Goal: Information Seeking & Learning: Learn about a topic

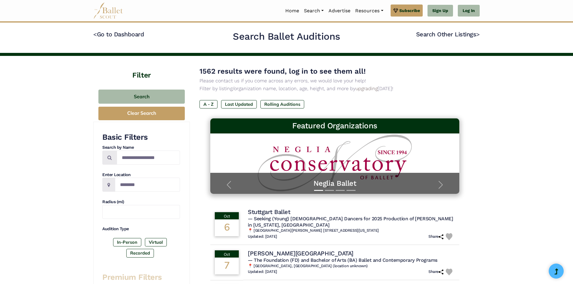
click at [155, 157] on input "Search by names..." at bounding box center [148, 157] width 63 height 14
click at [164, 139] on h3 "Basic Filters" at bounding box center [141, 137] width 78 height 10
click at [136, 183] on input "Location" at bounding box center [147, 184] width 65 height 14
click at [151, 208] on input "text" at bounding box center [141, 212] width 78 height 14
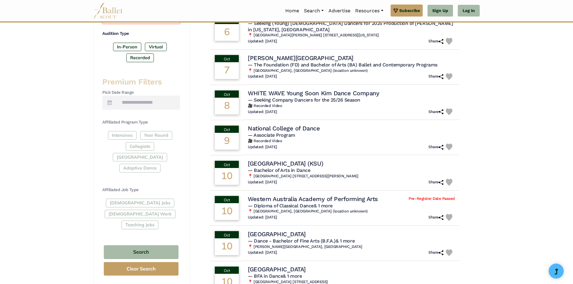
scroll to position [210, 0]
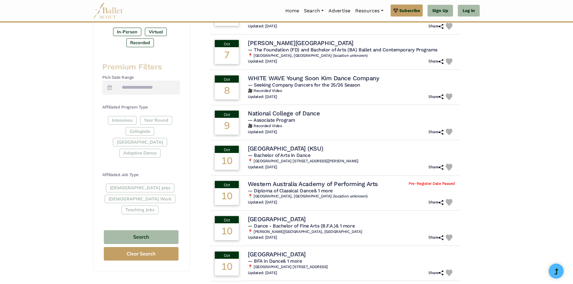
click at [167, 96] on div "Premium Filters Pick Date Range Affiliated Program Type Intensives Year Round C…" at bounding box center [141, 139] width 78 height 154
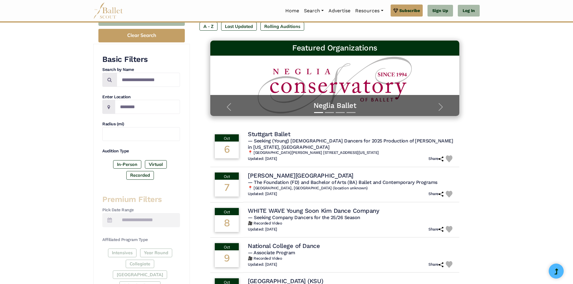
scroll to position [60, 0]
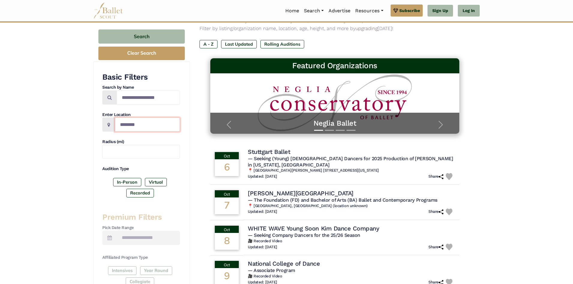
click at [161, 127] on input "Location" at bounding box center [147, 124] width 65 height 14
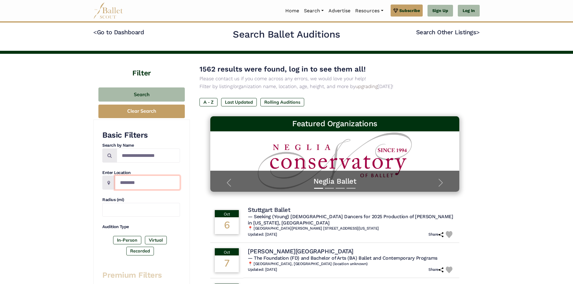
scroll to position [0, 0]
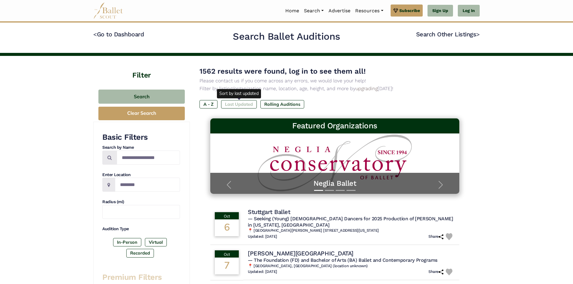
click at [226, 101] on label "Last Updated" at bounding box center [239, 104] width 36 height 8
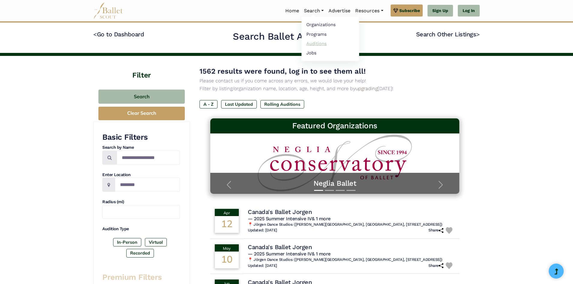
click at [314, 40] on link "Auditions" at bounding box center [331, 43] width 58 height 9
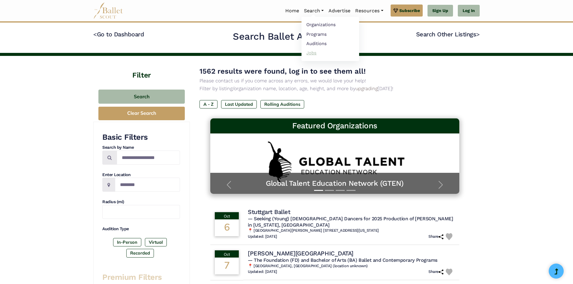
click at [316, 51] on link "Jobs" at bounding box center [331, 52] width 58 height 9
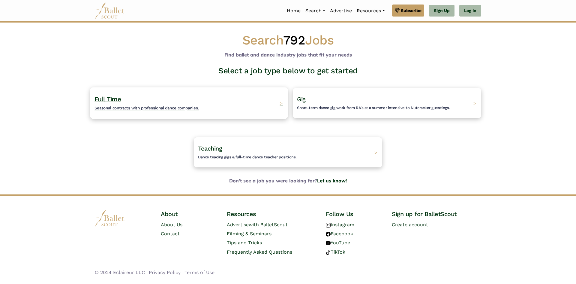
click at [213, 101] on div "Full Time Seasonal contracts with professional dance companies. >" at bounding box center [189, 103] width 198 height 32
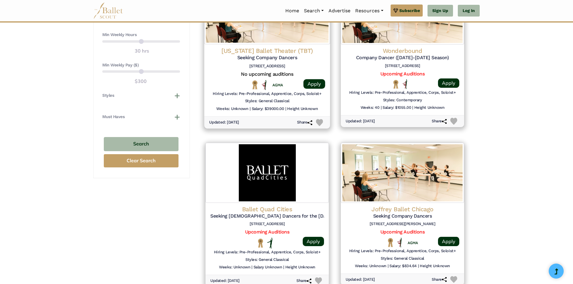
scroll to position [510, 0]
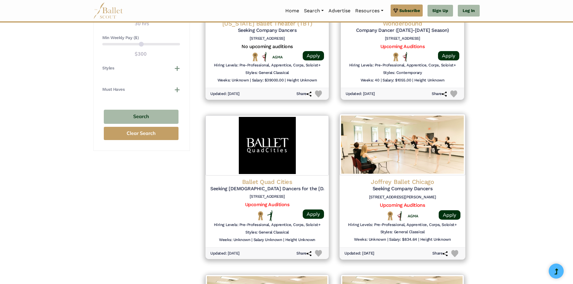
click at [376, 160] on img at bounding box center [403, 144] width 126 height 61
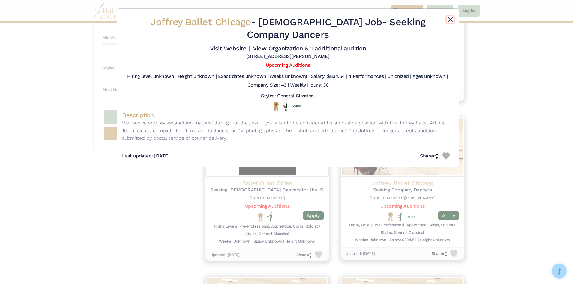
click at [451, 19] on button "Close" at bounding box center [450, 19] width 7 height 7
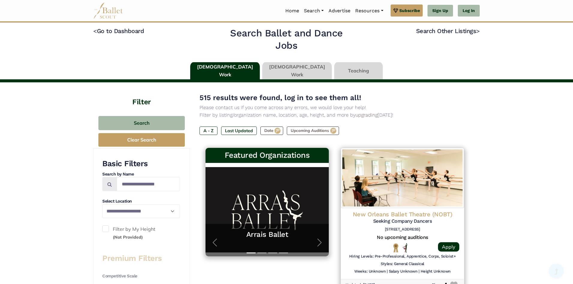
scroll to position [0, 0]
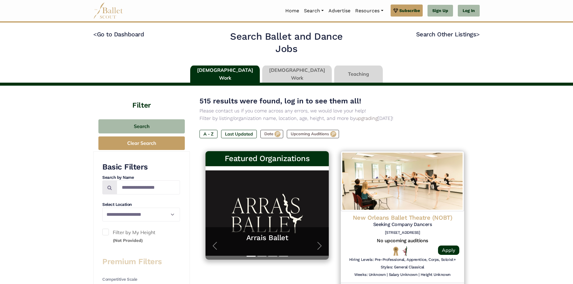
click at [306, 76] on link at bounding box center [297, 73] width 70 height 17
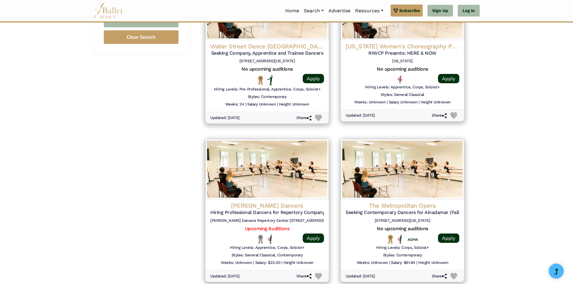
scroll to position [660, 0]
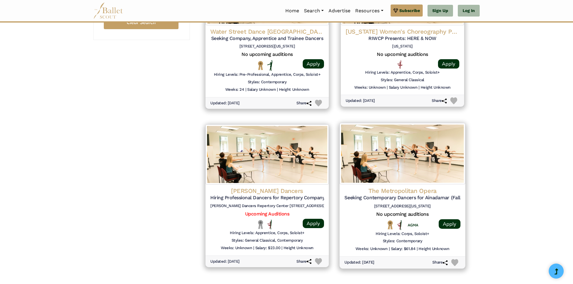
click at [433, 168] on img at bounding box center [403, 153] width 126 height 61
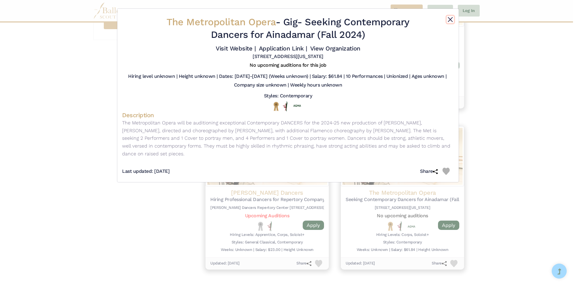
click at [453, 17] on button "Close" at bounding box center [450, 19] width 7 height 7
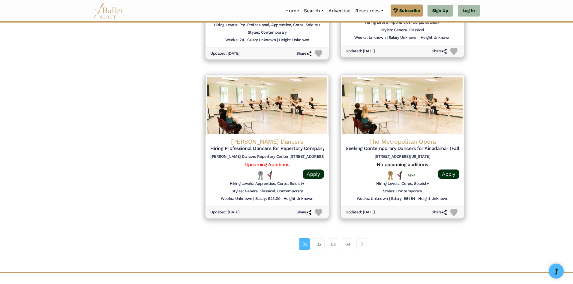
scroll to position [750, 0]
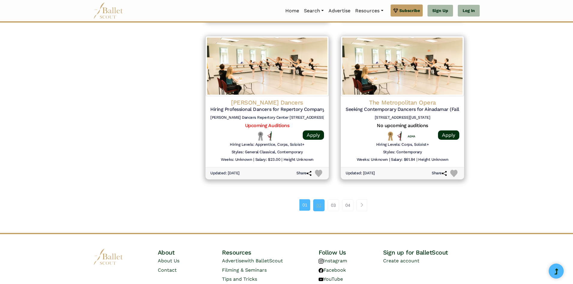
click at [320, 206] on link "02" at bounding box center [318, 205] width 11 height 12
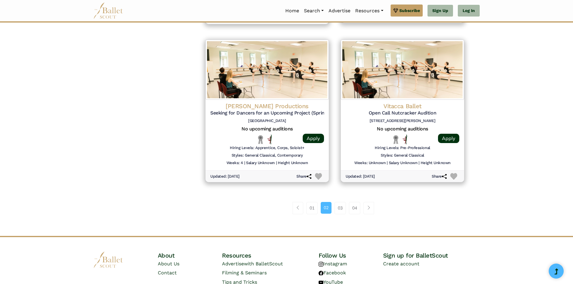
scroll to position [750, 0]
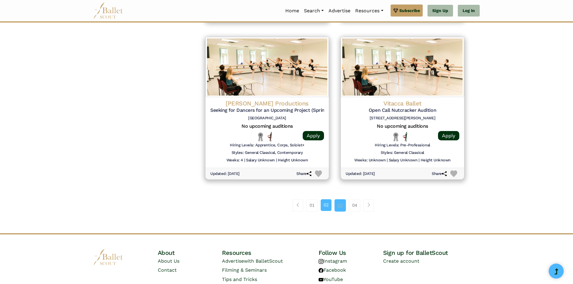
click at [336, 204] on link "03" at bounding box center [340, 205] width 11 height 12
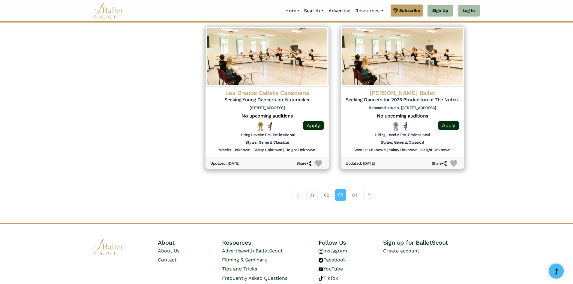
scroll to position [780, 0]
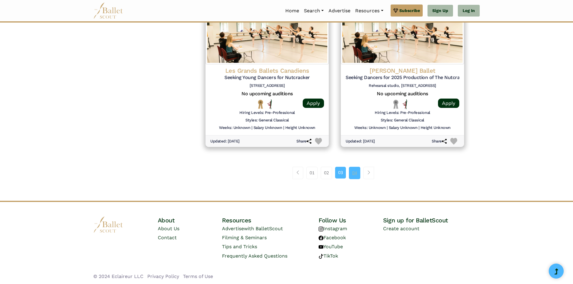
click at [352, 174] on link "04" at bounding box center [354, 173] width 11 height 12
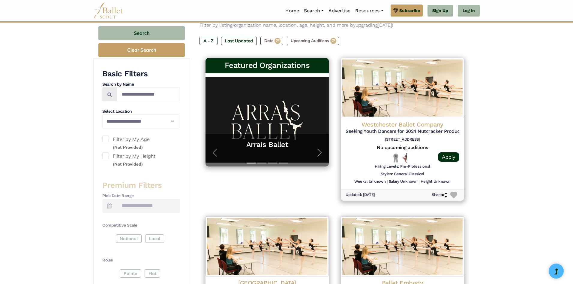
scroll to position [90, 0]
